Goal: Complete application form: Complete application form

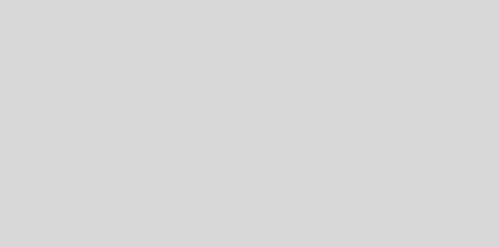
select select "es"
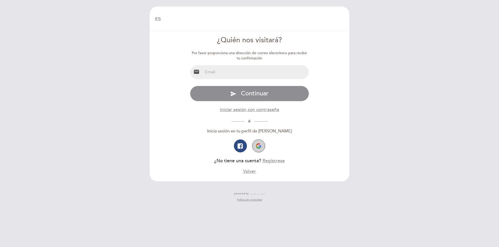
click at [261, 144] on button "button" at bounding box center [258, 146] width 13 height 13
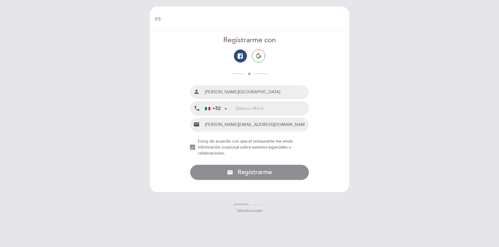
click at [244, 106] on input "tel" at bounding box center [271, 109] width 73 height 14
type input "5536610106"
click at [329, 112] on form "Registrarme con ó Nombre completo person [PERSON_NAME] Teléfono Móvil local_pho…" at bounding box center [249, 107] width 192 height 145
click at [354, 132] on div "EN ES PT [GEOGRAPHIC_DATA] [GEOGRAPHIC_DATA], Cambiar usuario Hacer una reserva…" at bounding box center [249, 123] width 499 height 247
click at [244, 91] on input "[PERSON_NAME][GEOGRAPHIC_DATA]" at bounding box center [256, 92] width 106 height 14
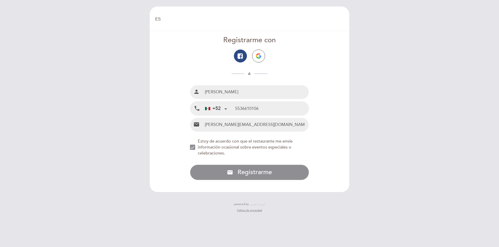
type input "[PERSON_NAME]"
click at [329, 82] on form "Registrarme con ó Nombre completo person [PERSON_NAME] Teléfono Móvil local_pho…" at bounding box center [249, 107] width 192 height 145
click at [280, 176] on button "email Registrarme con Email Registrarme" at bounding box center [249, 173] width 119 height 16
